Goal: Navigation & Orientation: Find specific page/section

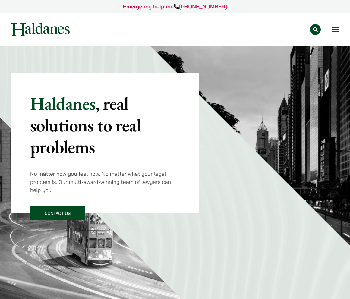
click at [338, 33] on div "Practice Areas Antitrust and Competition Law Civil Litigation & Dispute Resolut…" at bounding box center [175, 30] width 338 height 14
click at [337, 31] on button "Open menu" at bounding box center [335, 29] width 7 height 5
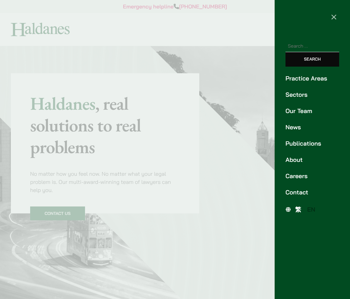
click at [309, 99] on link "Sectors" at bounding box center [312, 94] width 54 height 9
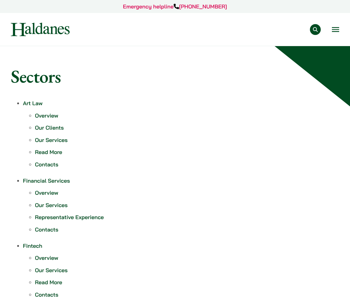
click at [335, 29] on button "Open menu" at bounding box center [335, 29] width 7 height 5
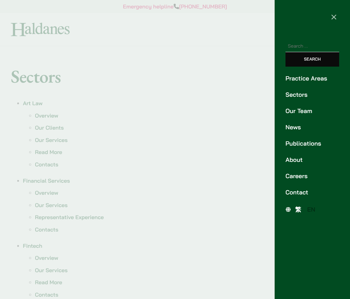
click at [295, 115] on link "Our Team" at bounding box center [312, 110] width 54 height 9
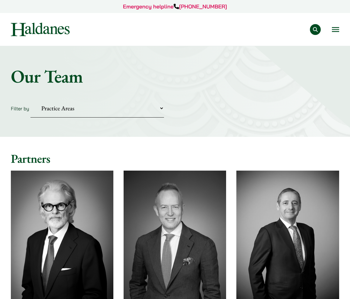
click at [338, 27] on button "Open menu" at bounding box center [335, 29] width 7 height 5
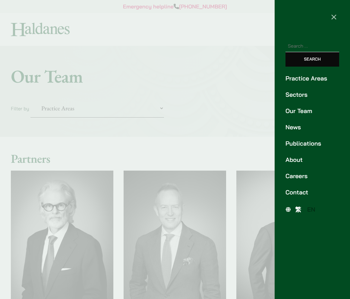
click at [245, 114] on div at bounding box center [175, 149] width 350 height 299
